Goal: Register for event/course

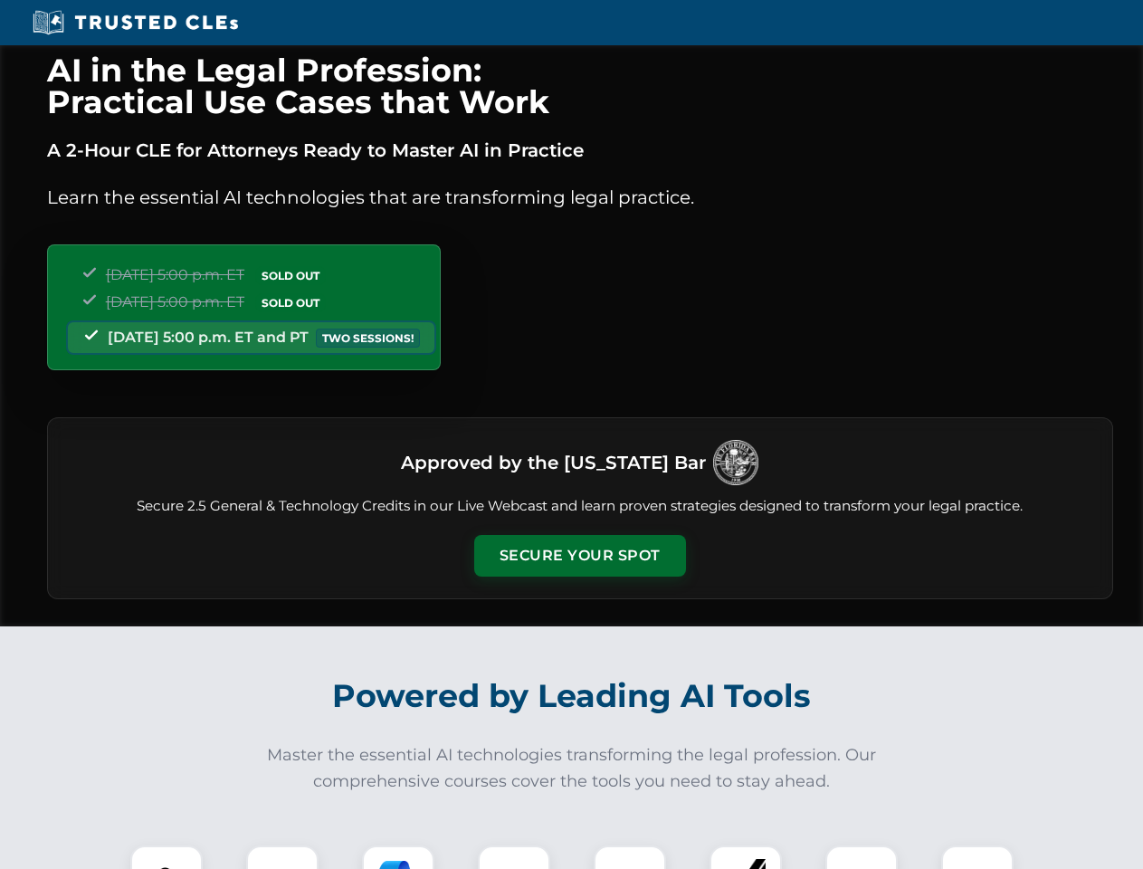
click at [579, 556] on button "Secure Your Spot" at bounding box center [580, 556] width 212 height 42
click at [167, 857] on img at bounding box center [166, 881] width 52 height 52
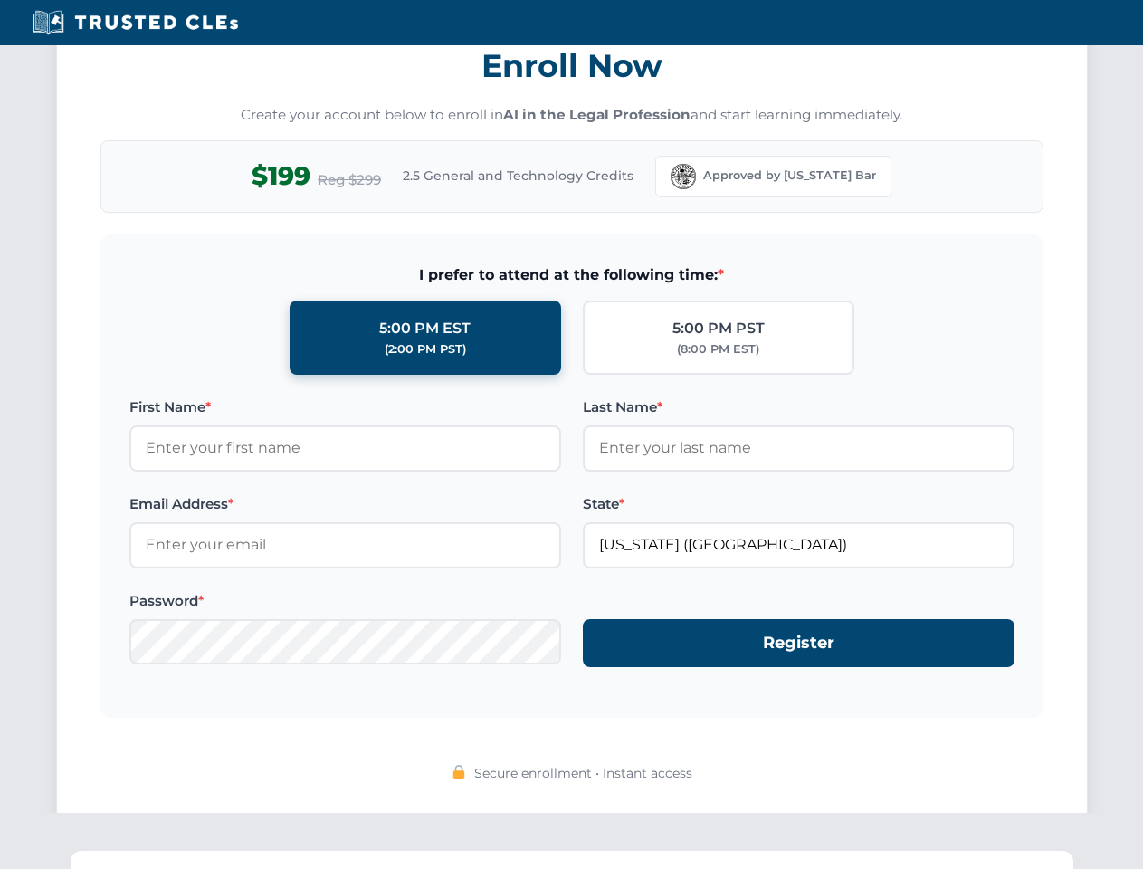
scroll to position [1777, 0]
